Goal: Answer question/provide support

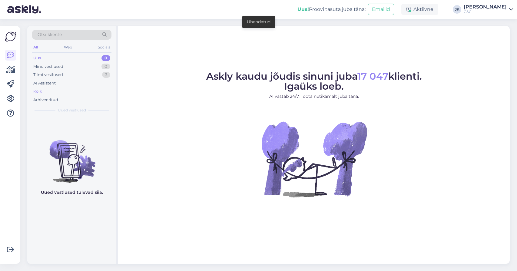
click at [51, 90] on div "Kõik" at bounding box center [71, 91] width 79 height 8
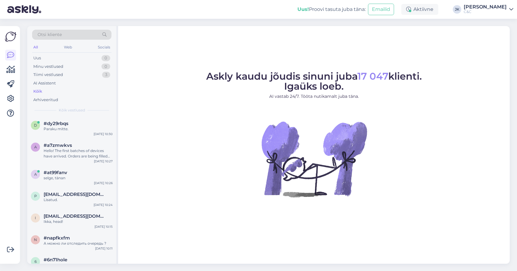
click at [158, 180] on figure "Askly kaudu jõudis sinuni juba 17 047 klienti. Igaüks loeb. AI vastab 24/7. Töö…" at bounding box center [314, 142] width 381 height 142
click at [91, 127] on div "Paraku mitte." at bounding box center [78, 128] width 69 height 5
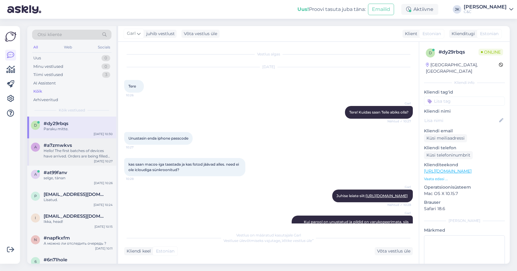
scroll to position [75, 0]
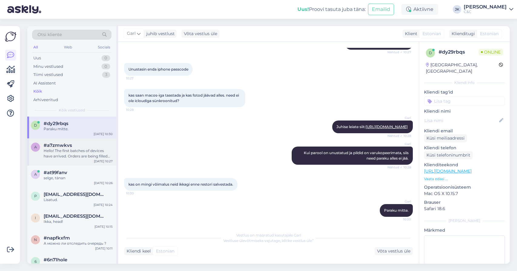
click at [91, 146] on div "#a7zmwkvs" at bounding box center [78, 145] width 69 height 5
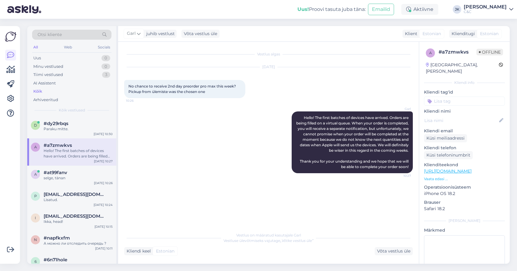
click at [127, 141] on div "Garl Hello! The first batches of devices have arrived. Orders are being filled …" at bounding box center [268, 142] width 289 height 75
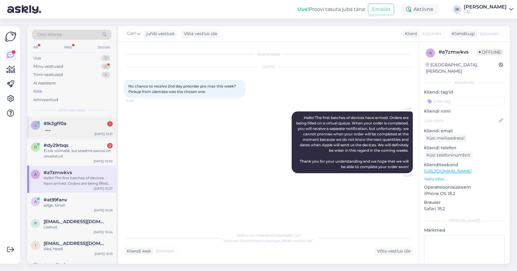
click at [64, 135] on div "l #lk3gff0a [DATE] 10:31" at bounding box center [71, 128] width 89 height 22
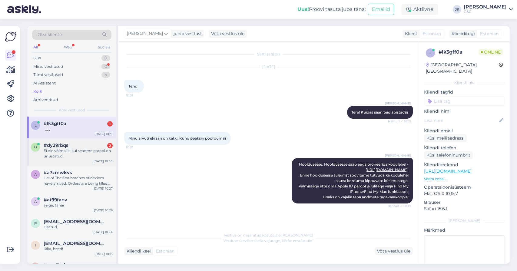
click at [87, 154] on div "Ei ole võimalik, kui seadme parool on unustatud." at bounding box center [78, 153] width 69 height 11
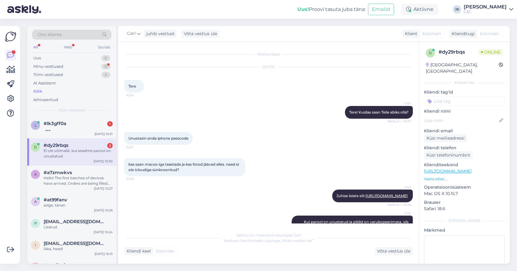
scroll to position [153, 0]
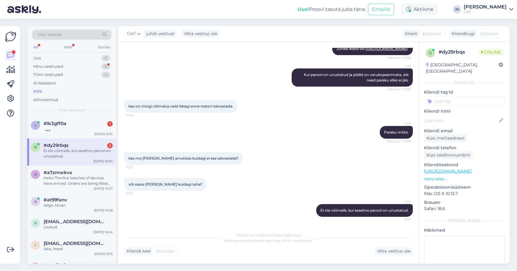
click at [219, 179] on div "või saate [PERSON_NAME] kuidagi teha? 10:31" at bounding box center [268, 184] width 289 height 26
click at [74, 124] on div "#lk3gff0a 1" at bounding box center [78, 123] width 69 height 5
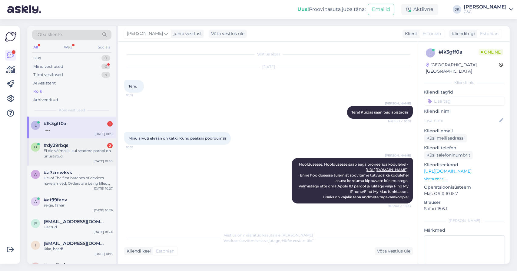
click at [64, 140] on div "d #dy29rbqs 2 Ei ole võimalik, kui seadme parool on unustatud. [DATE] 10:30" at bounding box center [71, 151] width 89 height 27
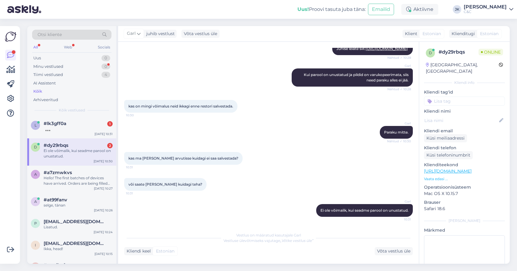
click at [188, 184] on div "või saate [PERSON_NAME] kuidagi teha? 10:31" at bounding box center [165, 184] width 82 height 13
click at [99, 127] on div at bounding box center [78, 128] width 69 height 5
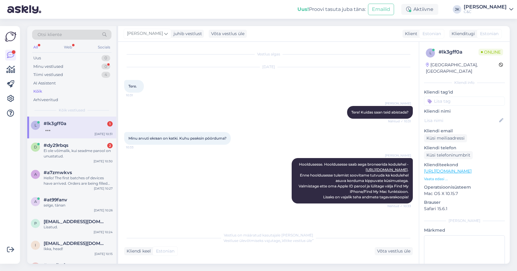
click at [162, 180] on div "[PERSON_NAME]. Hooldusesse saab aega broneerida kodulehel - [URL][DOMAIN_NAME] …" at bounding box center [268, 180] width 289 height 59
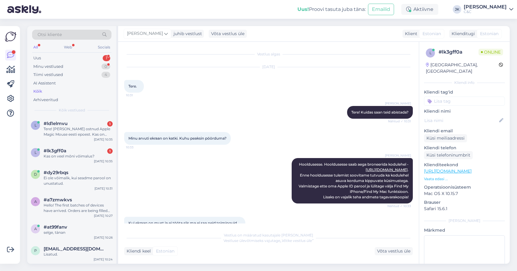
scroll to position [44, 0]
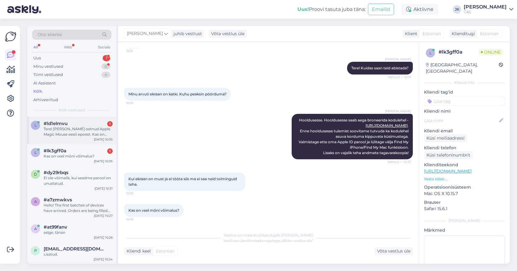
click at [84, 121] on div "#ld1elmvu 1" at bounding box center [78, 123] width 69 height 5
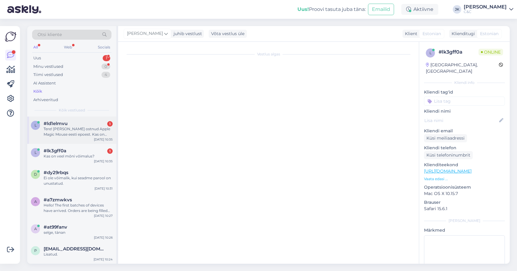
scroll to position [0, 0]
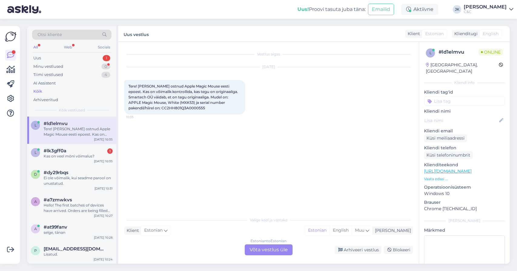
click at [254, 252] on div "Estonian to Estonian Võta vestlus üle" at bounding box center [269, 249] width 48 height 11
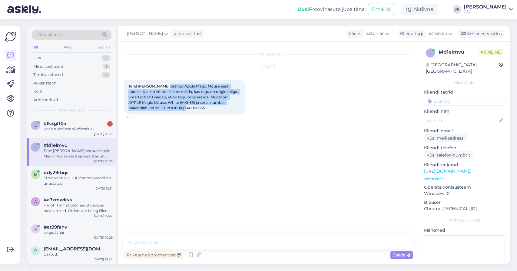
drag, startPoint x: 164, startPoint y: 88, endPoint x: 197, endPoint y: 106, distance: 37.8
click at [197, 106] on div "Tere! [PERSON_NAME] ostnud Apple Magic Mouse eesti epoest. Kas on võimalik kont…" at bounding box center [184, 97] width 121 height 35
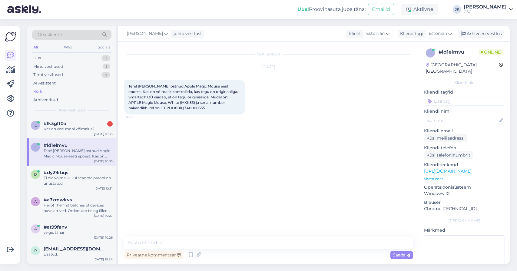
click at [160, 106] on span "Tere! [PERSON_NAME] ostnud Apple Magic Mouse eesti epoest. Kas on võimalik kont…" at bounding box center [183, 97] width 111 height 26
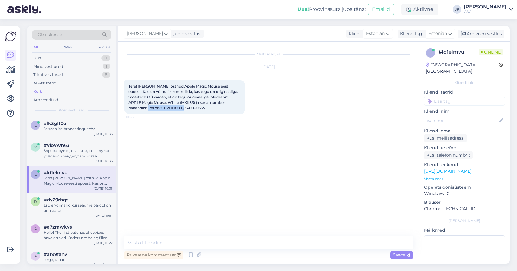
copy span "CC2HH801Q3A0000555"
click at [162, 138] on div "Vestlus algas [DATE] Tere! [PERSON_NAME] ostnud Apple Magic Mouse eesti epoest.…" at bounding box center [271, 139] width 294 height 183
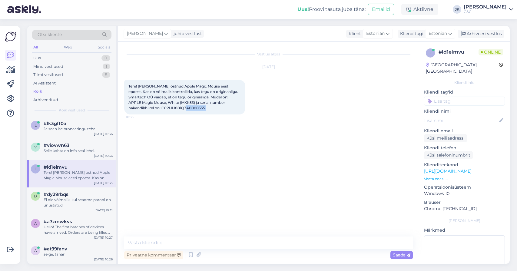
click at [171, 130] on div "Vestlus algas [DATE] Tere! [PERSON_NAME] ostnud Apple Magic Mouse eesti epoest.…" at bounding box center [271, 139] width 294 height 183
click at [231, 244] on textarea at bounding box center [268, 243] width 289 height 13
type textarea "t"
type textarea "Tere!"
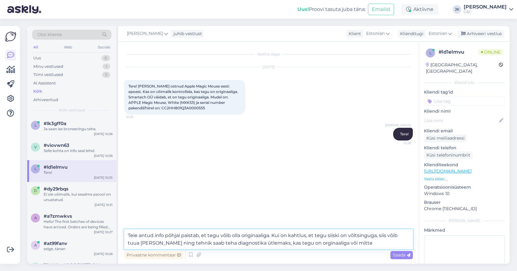
type textarea "Teie antud info põhjal paistab, et tegu võib olla originaaliga. Kui on kahtlus,…"
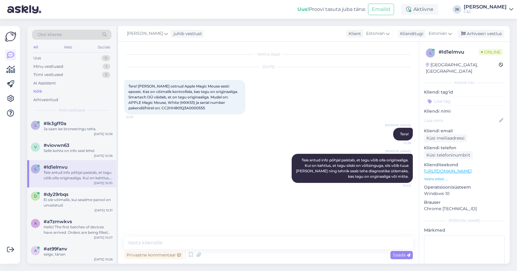
click at [224, 227] on div "Vestlus algas [DATE] Tere! [PERSON_NAME] ostnud Apple Magic Mouse eesti epoest.…" at bounding box center [271, 139] width 294 height 183
click at [213, 207] on div "Vestlus algas [DATE] Tere! [PERSON_NAME] ostnud Apple Magic Mouse eesti epoest.…" at bounding box center [271, 139] width 294 height 183
click at [92, 149] on div "Selle kohta on info seal lehel." at bounding box center [78, 150] width 69 height 5
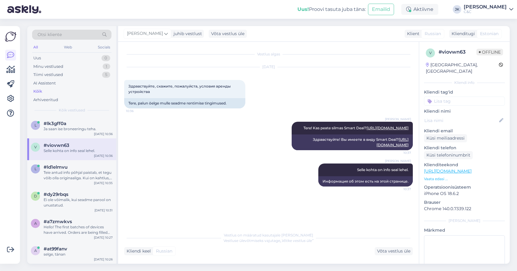
click at [158, 165] on div "[PERSON_NAME] kohta on info seal lehel. 10:37 Информация об этом есть на этой с…" at bounding box center [268, 175] width 289 height 36
click at [43, 129] on div "l #lk3gff0a Ja saan ise broneeringu teha." at bounding box center [72, 126] width 82 height 11
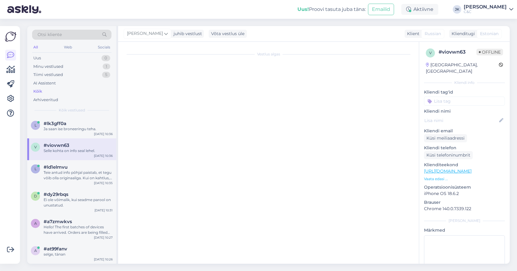
scroll to position [107, 0]
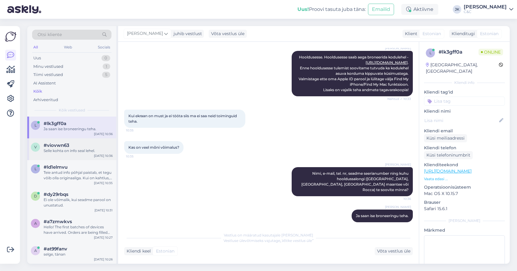
click at [188, 187] on div "[PERSON_NAME], e-mail, tel. nr, seadme seerianumber ning kuhu hooldussalongi ([…" at bounding box center [268, 182] width 289 height 42
click at [57, 176] on div "Teie antud info põhjal paistab, et tegu võib olla originaaliga. Kui on kahtlus,…" at bounding box center [78, 175] width 69 height 11
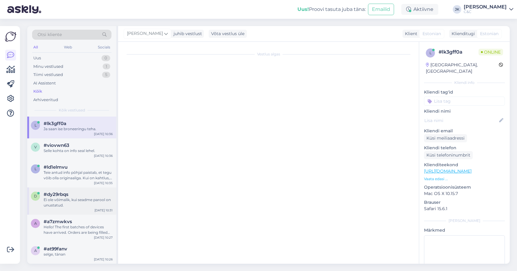
scroll to position [0, 0]
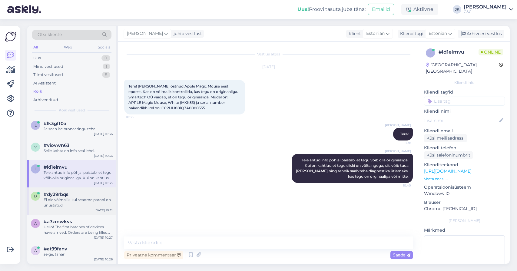
click at [56, 192] on span "#dy29rbqs" at bounding box center [56, 194] width 25 height 5
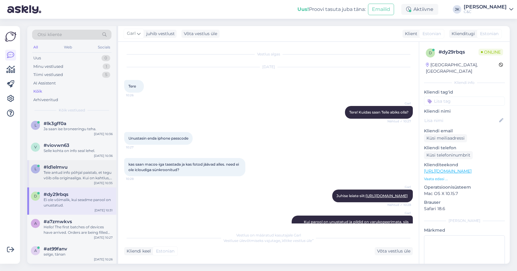
scroll to position [153, 0]
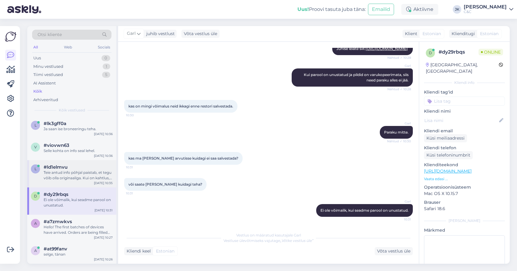
click at [61, 163] on div "l #ld1elmvu Teie antud info põhjal paistab, et tegu võib olla originaaliga. Kui…" at bounding box center [71, 173] width 89 height 27
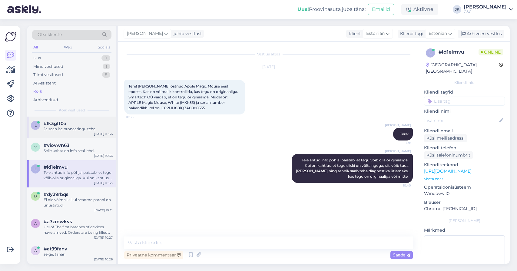
click at [70, 132] on div "l #lk3gff0a Ja saan ise broneeringu teha. [DATE] 10:36" at bounding box center [71, 128] width 89 height 22
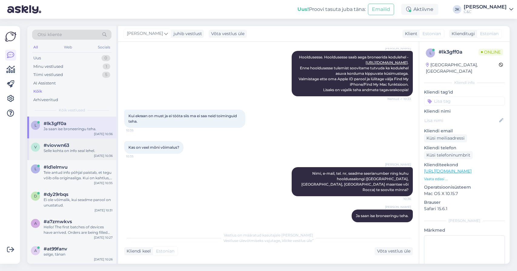
click at [163, 175] on div "[PERSON_NAME], e-mail, tel. nr, seadme seerianumber ning kuhu hooldussalongi ([…" at bounding box center [268, 182] width 289 height 42
click at [206, 187] on div "[PERSON_NAME], e-mail, tel. nr, seadme seerianumber ning kuhu hooldussalongi ([…" at bounding box center [268, 182] width 289 height 42
click at [94, 149] on div "Selle kohta on info seal lehel." at bounding box center [78, 150] width 69 height 5
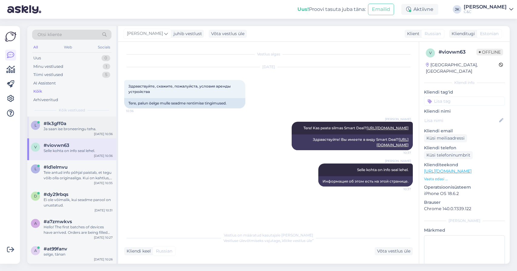
click at [75, 129] on div "Ja saan ise broneeringu teha." at bounding box center [78, 128] width 69 height 5
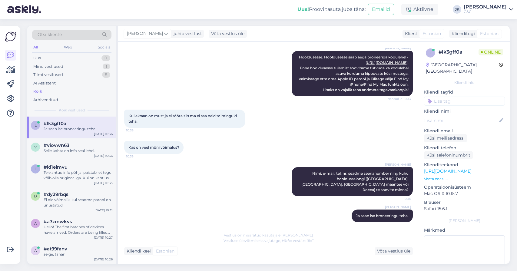
click at [138, 174] on div "[PERSON_NAME], e-mail, tel. nr, seadme seerianumber ning kuhu hooldussalongi ([…" at bounding box center [268, 182] width 289 height 42
click at [168, 196] on div "[PERSON_NAME], e-mail, tel. nr, seadme seerianumber ning kuhu hooldussalongi ([…" at bounding box center [268, 182] width 289 height 42
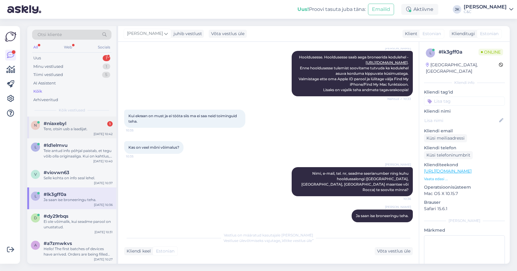
click at [76, 126] on div "Tere, otsin usb a laadijat." at bounding box center [78, 128] width 69 height 5
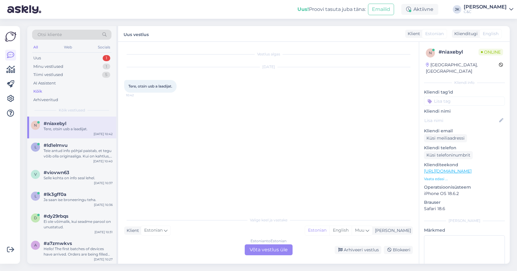
click at [202, 187] on div "Vestlus algas [DATE] Tere, otsin usb a laadijat. 10:42" at bounding box center [271, 128] width 294 height 161
